Goal: Task Accomplishment & Management: Use online tool/utility

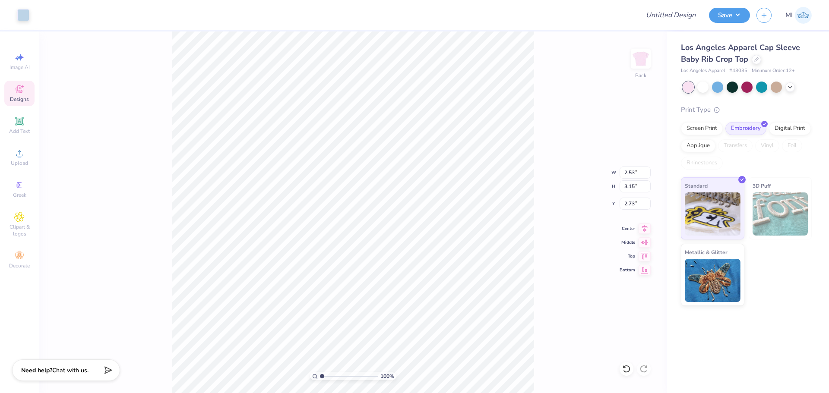
type input "2.53"
type input "3.15"
type input "2.73"
type input "6.97"
type input "3.49"
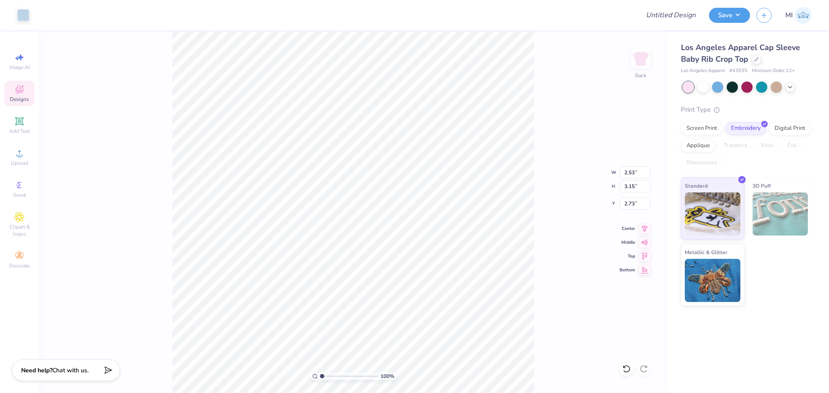
type input "2.51"
type input "2.53"
type input "3.15"
type input "6.75"
type input "2.14"
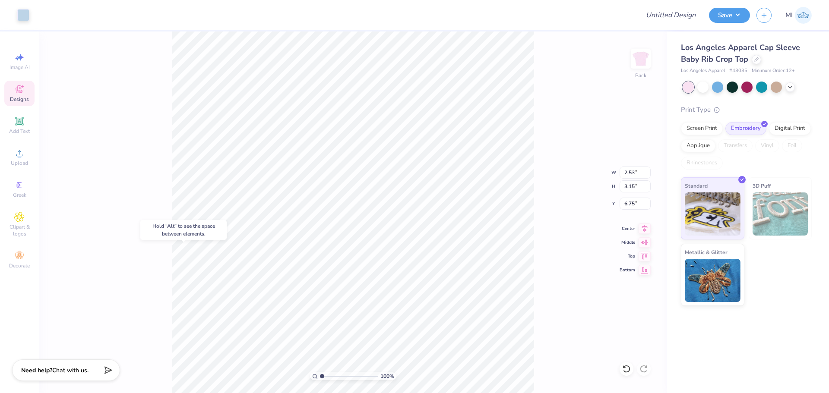
type input "2.78"
type input "4.44"
type input "6.97"
type input "3.49"
type input "2.51"
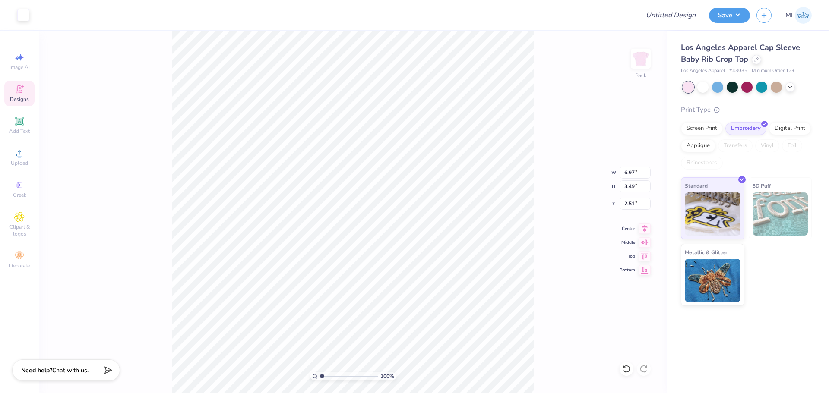
type input "6.85"
type input "3.38"
type input "2.56"
type input "2.53"
type input "3.15"
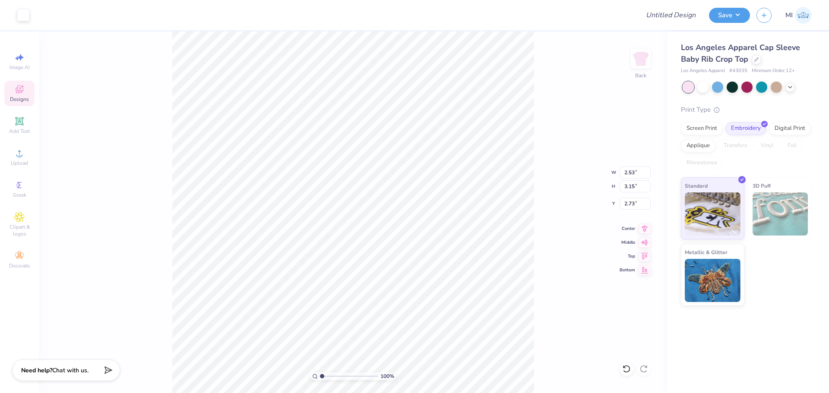
type input "0.50"
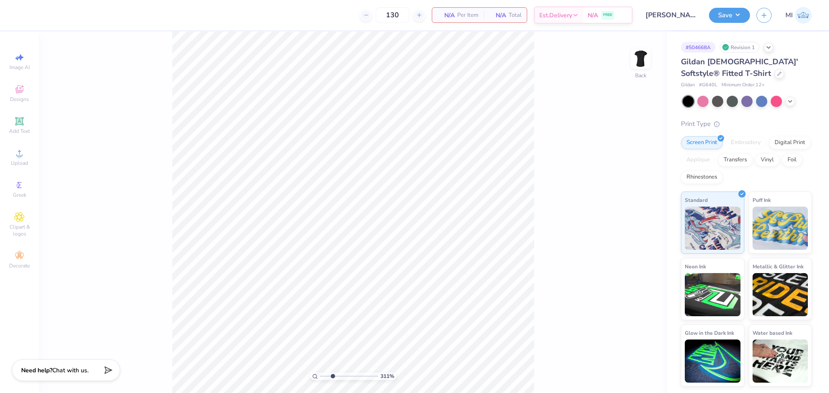
type input "2.54356511388063"
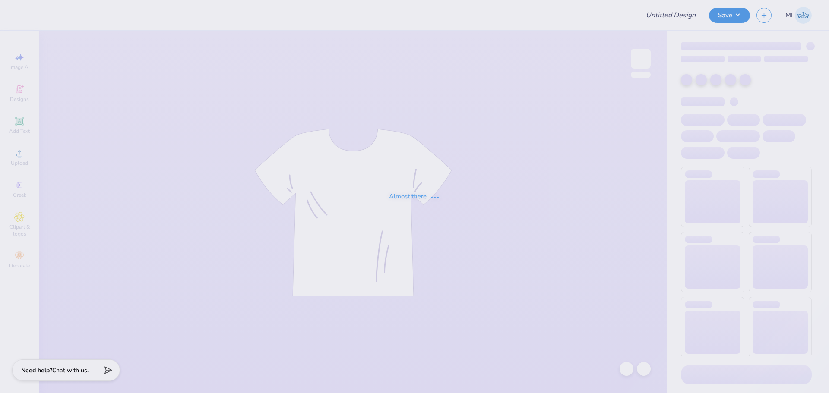
type input "round 2"
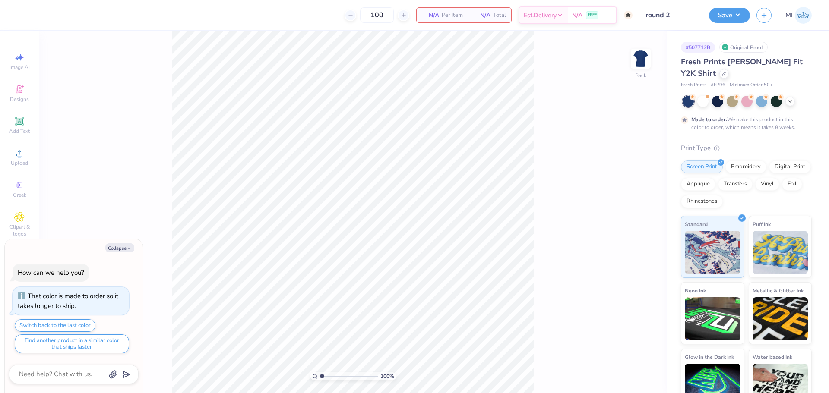
type textarea "x"
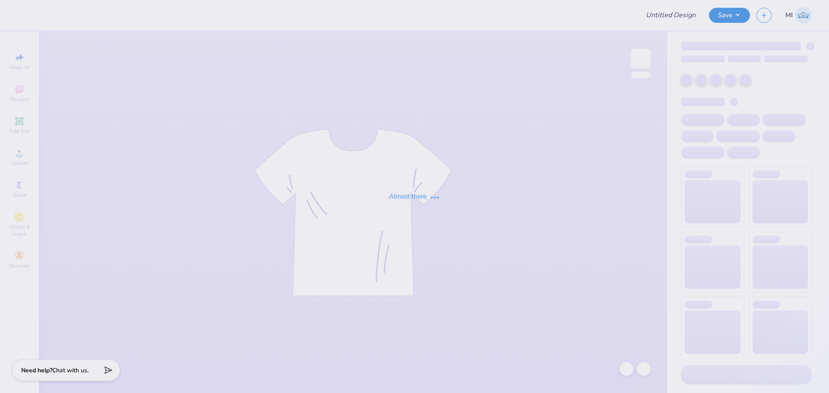
type input "Wedding Tees"
type input "28"
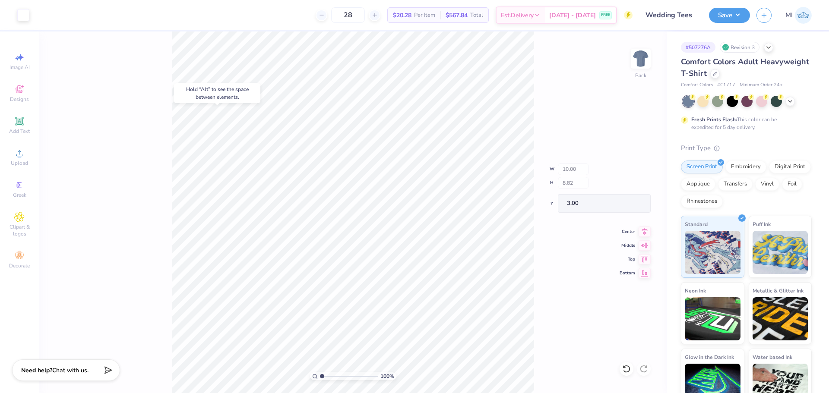
type input "3.00"
type input "3.01"
type input "2.00"
